Goal: Check status

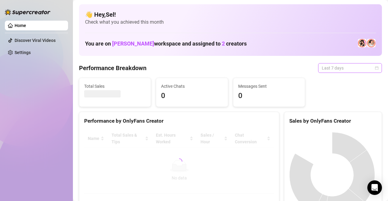
click at [374, 69] on div "Last 7 days" at bounding box center [350, 68] width 64 height 10
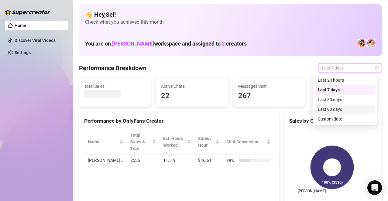
click at [341, 121] on div "Custom date" at bounding box center [345, 119] width 54 height 7
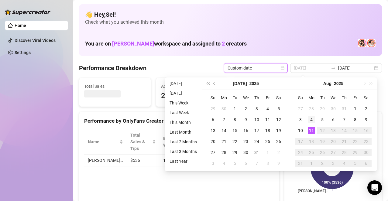
type input "[DATE]"
click at [309, 120] on div "4" at bounding box center [311, 119] width 7 height 7
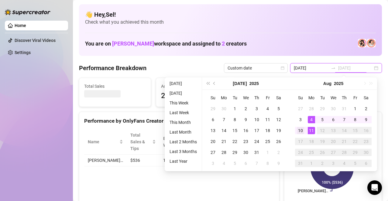
type input "[DATE]"
click at [302, 130] on div "10" at bounding box center [300, 130] width 7 height 7
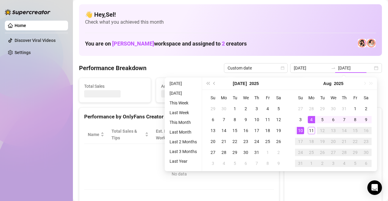
type input "[DATE]"
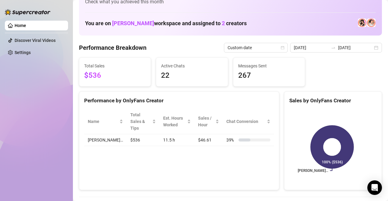
scroll to position [15, 0]
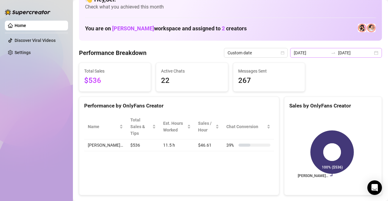
click at [370, 51] on div "[DATE] [DATE]" at bounding box center [336, 53] width 92 height 10
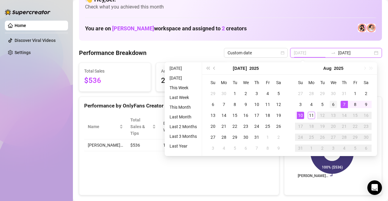
type input "[DATE]"
click at [333, 105] on div "6" at bounding box center [333, 104] width 7 height 7
type input "[DATE]"
click at [311, 115] on div "11" at bounding box center [311, 115] width 7 height 7
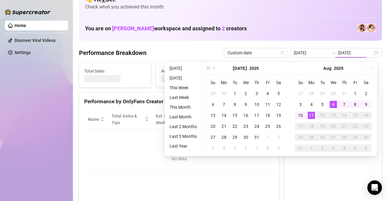
type input "[DATE]"
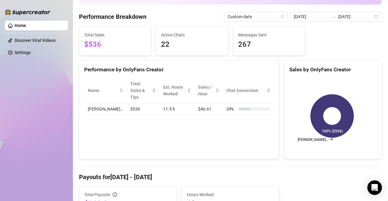
scroll to position [49, 0]
